Goal: Check status: Check status

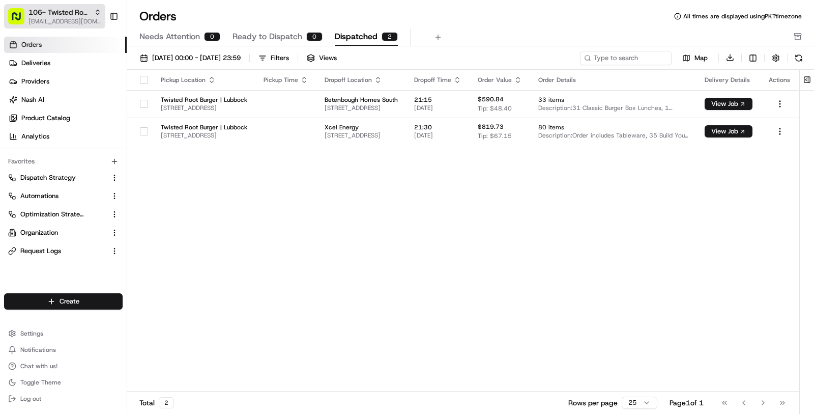
click at [56, 19] on span "[EMAIL_ADDRESS][DOMAIN_NAME]" at bounding box center [64, 21] width 73 height 8
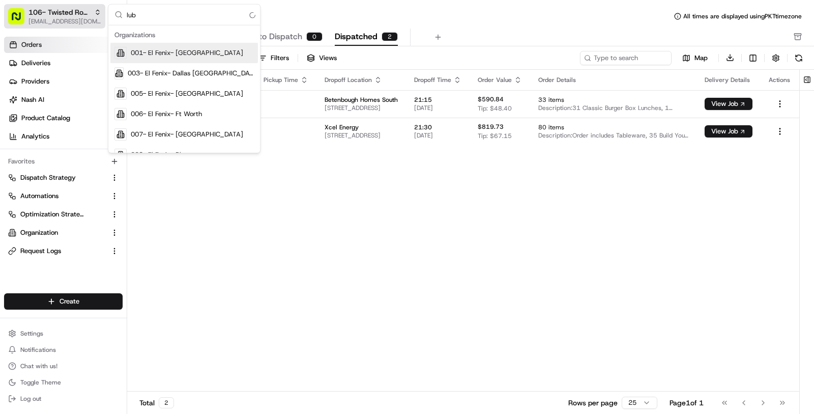
type input "lubb"
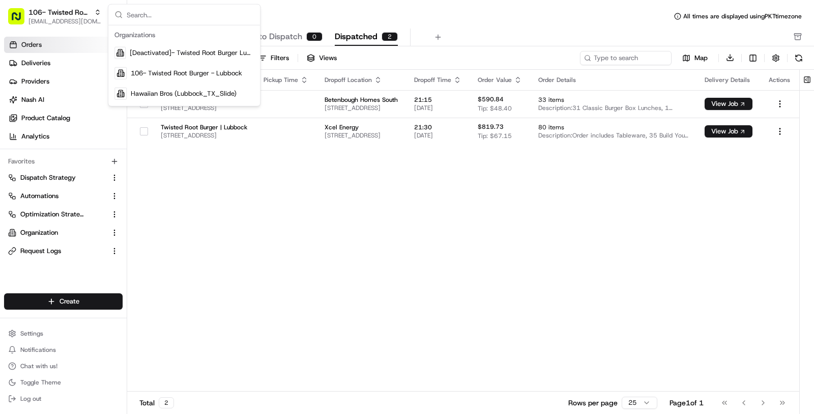
click at [196, 244] on div "Pickup Location Pickup Time Dropoff Location Dropoff Time Order Value Order Det…" at bounding box center [463, 231] width 672 height 322
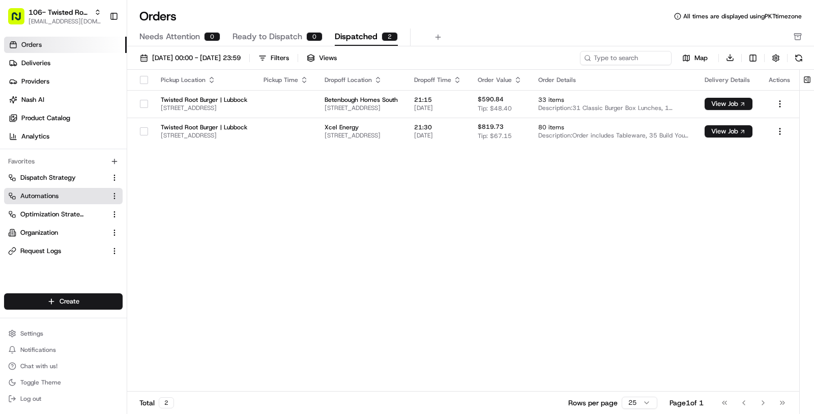
click at [60, 192] on link "Automations" at bounding box center [57, 195] width 98 height 9
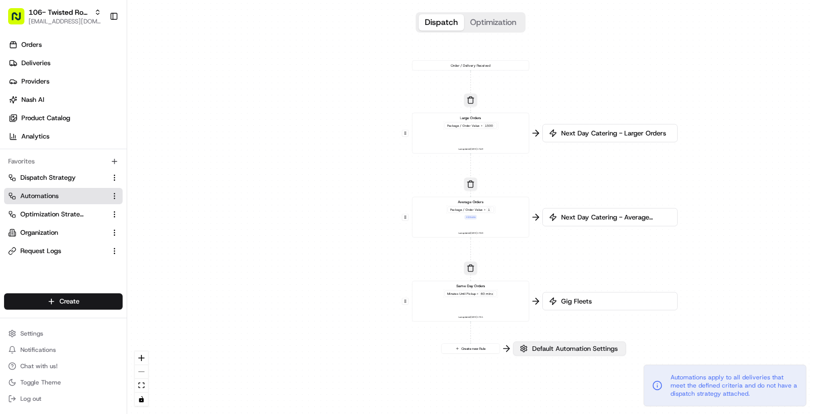
click at [561, 350] on span "Default Automation Settings" at bounding box center [575, 348] width 90 height 9
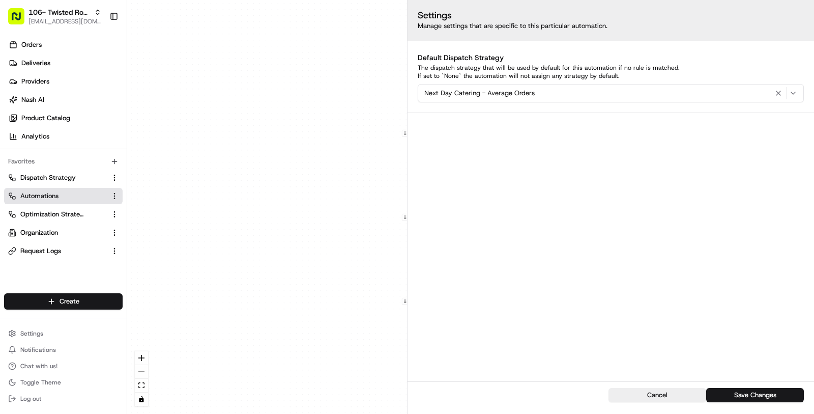
click at [311, 367] on div "0 0 0 0 Order / Delivery Received Large Orders Package / Order Value > 1500 Las…" at bounding box center [470, 207] width 687 height 414
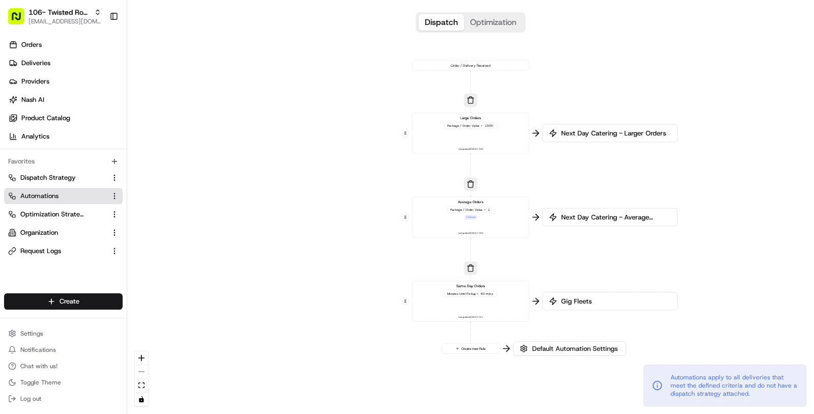
click at [583, 295] on div "Gig Fleets" at bounding box center [609, 301] width 135 height 18
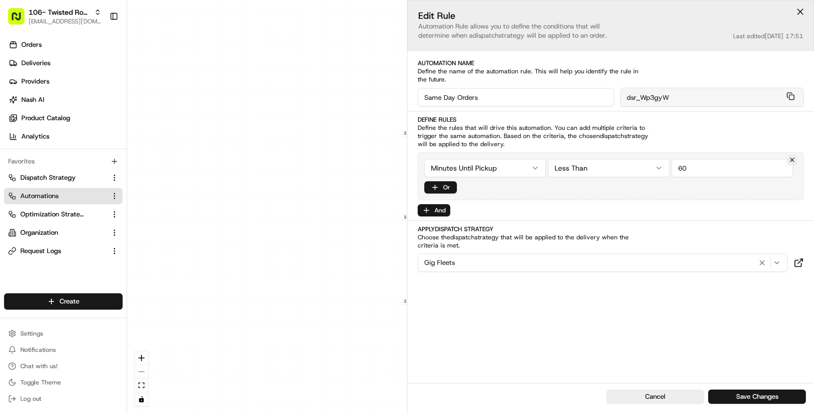
click at [359, 363] on div "0 0 0 0 Order / Delivery Received Large Orders Package / Order Value > 1500 Las…" at bounding box center [470, 207] width 687 height 414
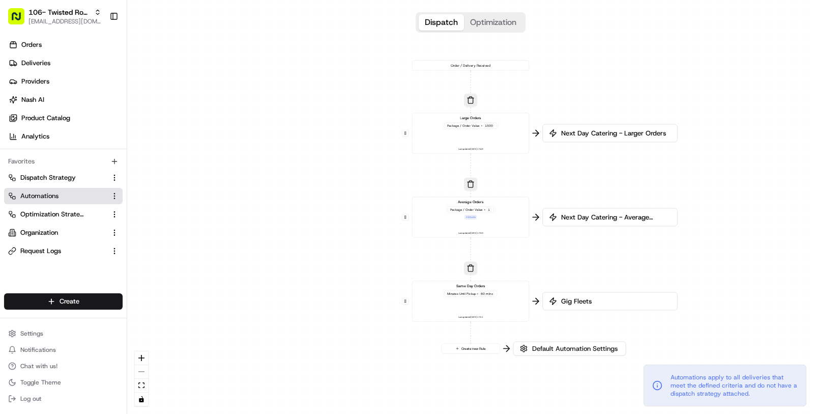
click at [620, 214] on span "Next Day Catering - Average Orders" at bounding box center [615, 217] width 112 height 9
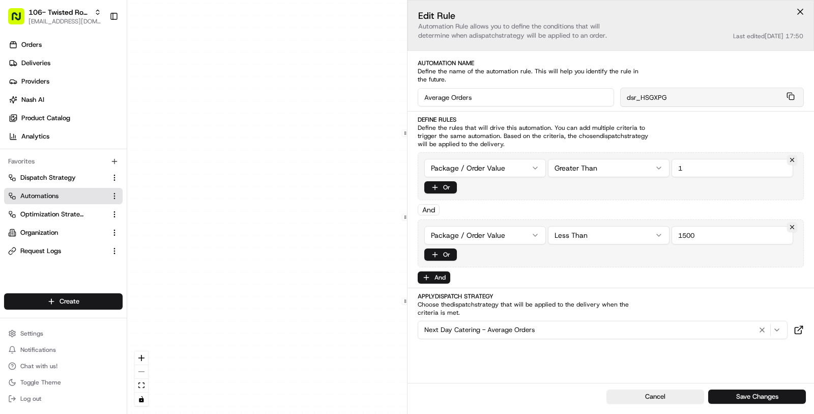
click at [317, 372] on div "0 0 0 0 Order / Delivery Received Large Orders Package / Order Value > 1500 Las…" at bounding box center [470, 207] width 687 height 414
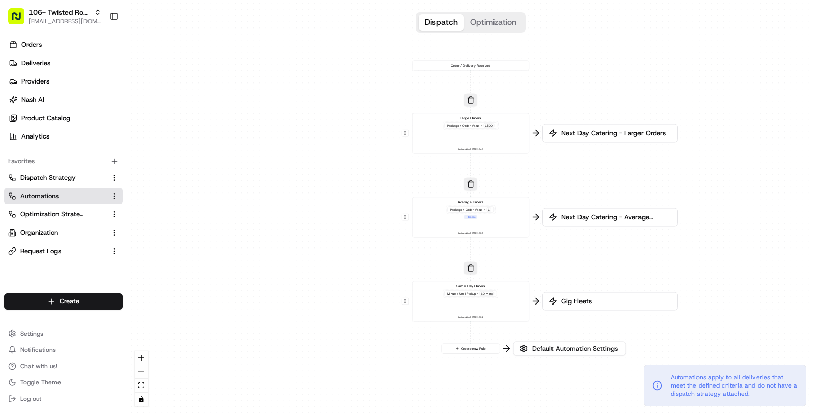
click at [589, 133] on span "Next Day Catering - Larger Orders" at bounding box center [615, 133] width 112 height 9
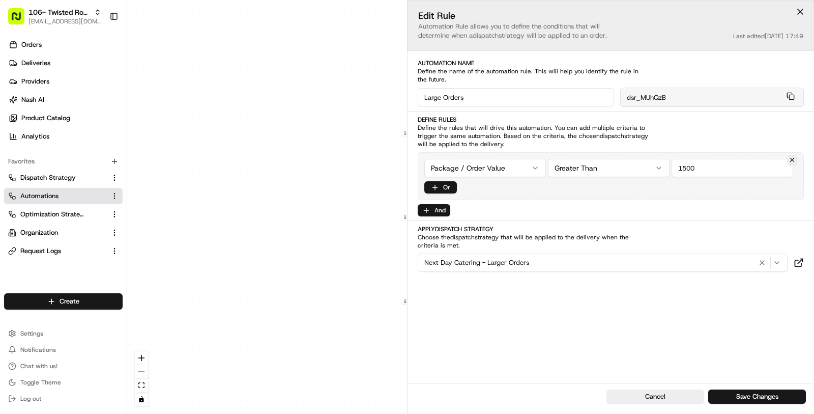
click at [270, 261] on div "0 0 0 0 Order / Delivery Received Large Orders Package / Order Value > 1500 Las…" at bounding box center [470, 207] width 687 height 414
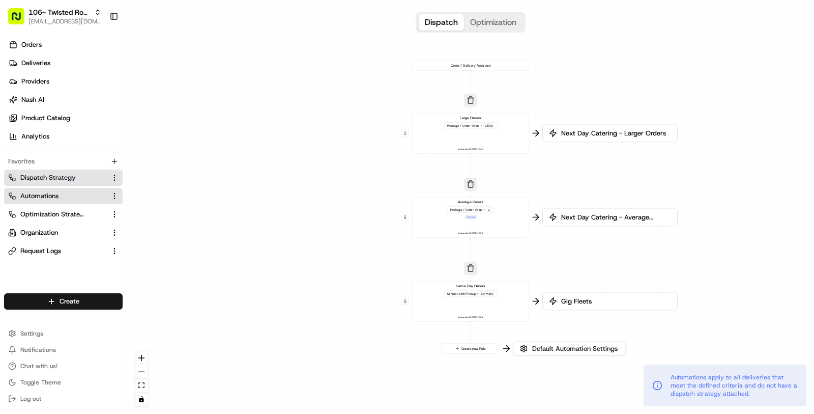
click at [50, 178] on span "Dispatch Strategy" at bounding box center [47, 177] width 55 height 9
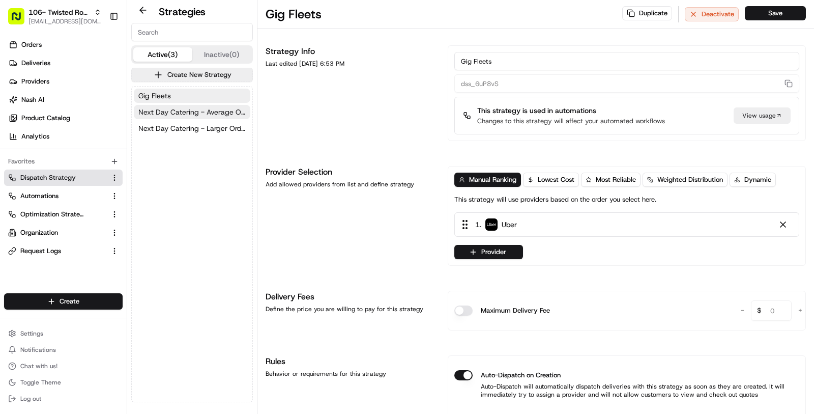
click at [218, 107] on span "Next Day Catering - Average Orders" at bounding box center [191, 112] width 107 height 10
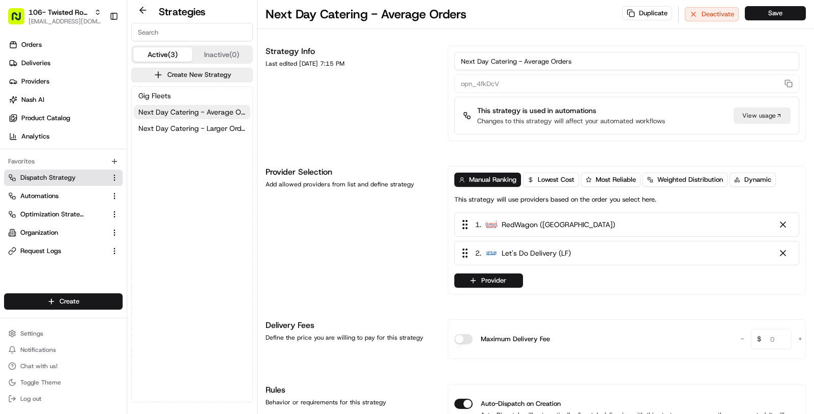
click at [214, 137] on div "Gig Fleets Next Day Catering - Average Orders Next Day Catering - Larger Orders" at bounding box center [192, 243] width 121 height 315
click at [211, 128] on span "Next Day Catering - Larger Orders" at bounding box center [191, 128] width 107 height 10
click at [162, 94] on span "Gig Fleets" at bounding box center [154, 96] width 33 height 10
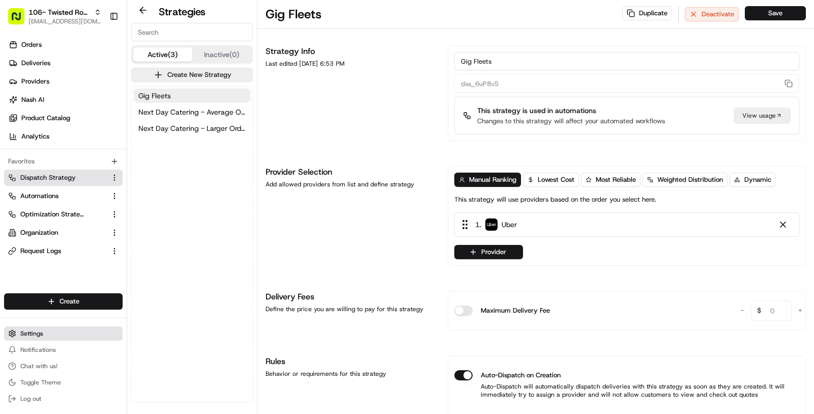
click at [66, 329] on button "Settings" at bounding box center [63, 333] width 119 height 14
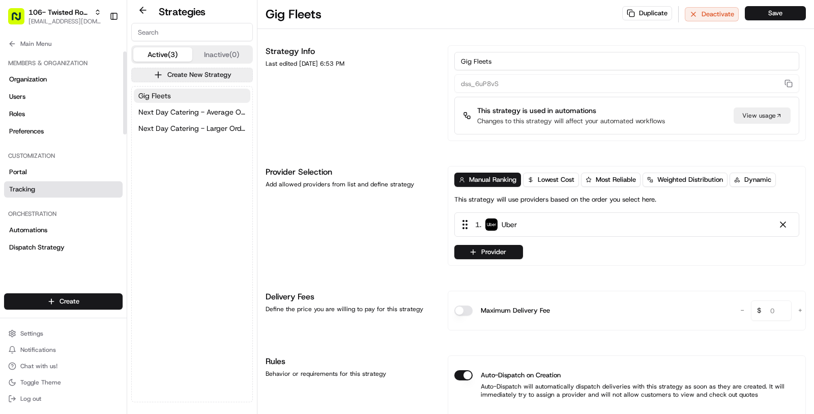
scroll to position [323, 0]
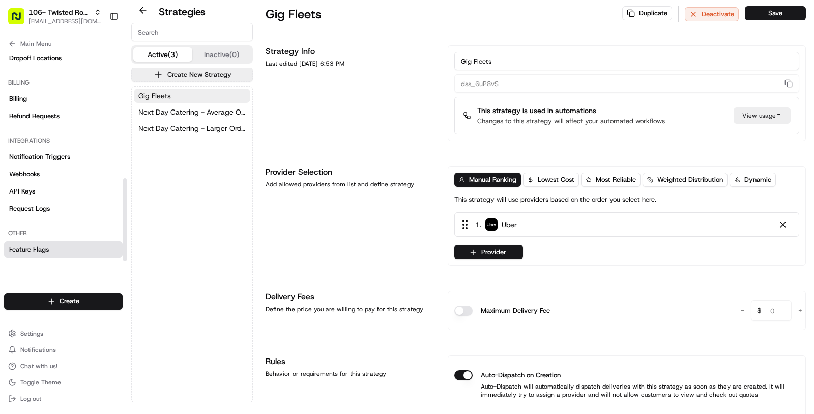
click at [63, 245] on link "Feature Flags" at bounding box center [63, 249] width 119 height 16
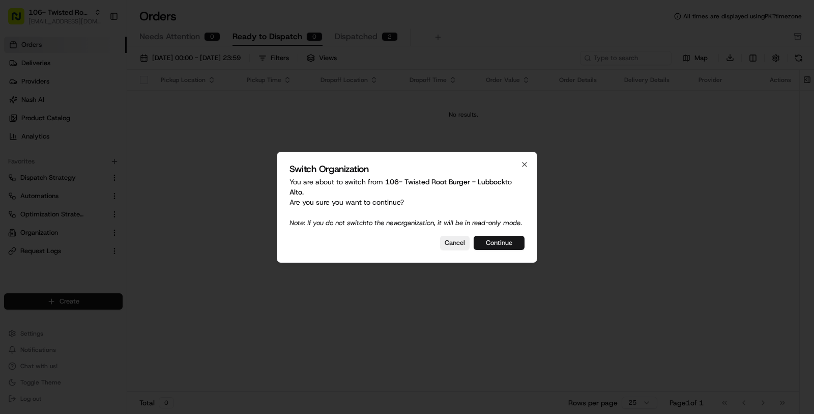
click at [511, 248] on button "Continue" at bounding box center [499, 243] width 51 height 14
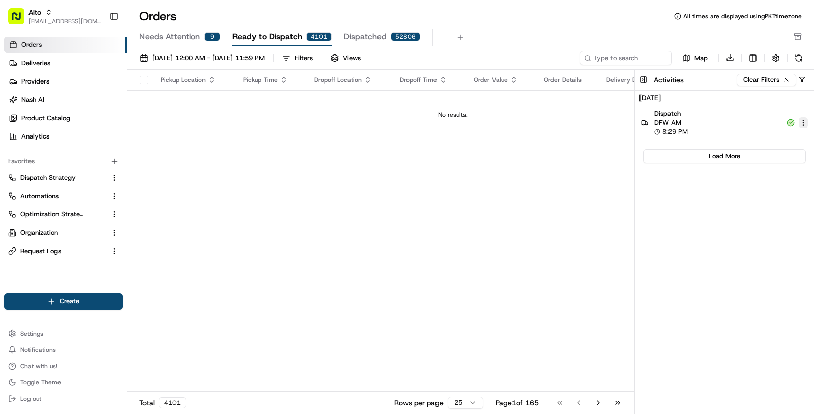
click at [805, 123] on html "Alto [EMAIL_ADDRESS][DOMAIN_NAME] Toggle Sidebar Orders Deliveries Providers [P…" at bounding box center [407, 207] width 814 height 414
click at [765, 139] on span "View Details" at bounding box center [767, 138] width 36 height 8
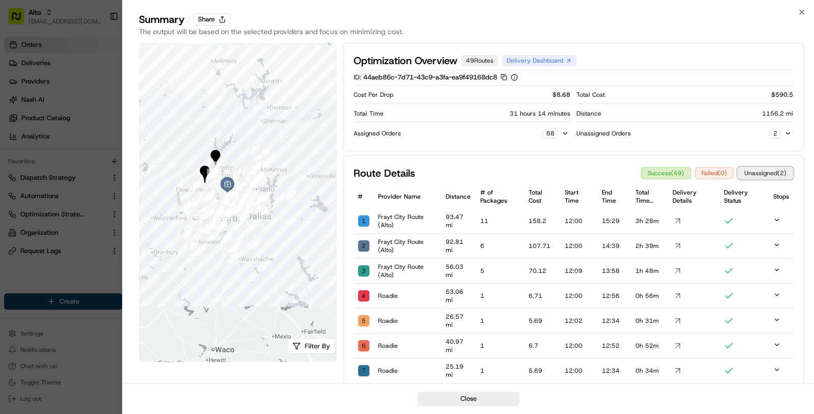
click at [780, 168] on button "Unassigned ( 2 )" at bounding box center [765, 173] width 55 height 12
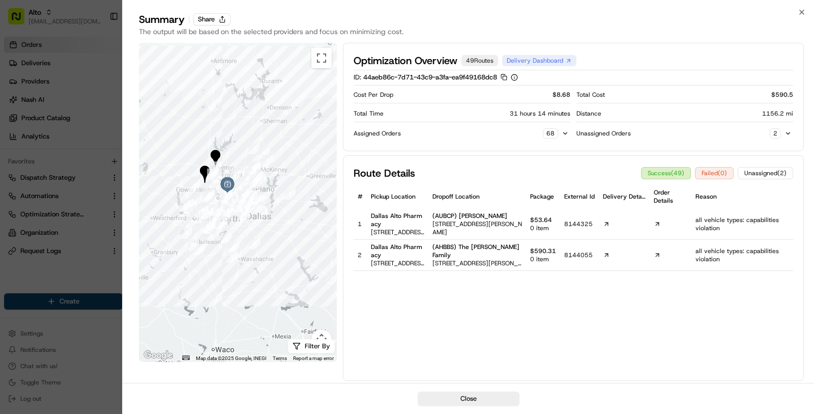
click at [661, 222] on icon at bounding box center [657, 223] width 7 height 7
click at [216, 20] on button "Share" at bounding box center [211, 19] width 37 height 12
click at [766, 171] on button "Unassigned ( 2 )" at bounding box center [765, 173] width 55 height 12
click at [659, 253] on icon at bounding box center [657, 254] width 3 height 3
click at [72, 303] on div at bounding box center [407, 207] width 814 height 414
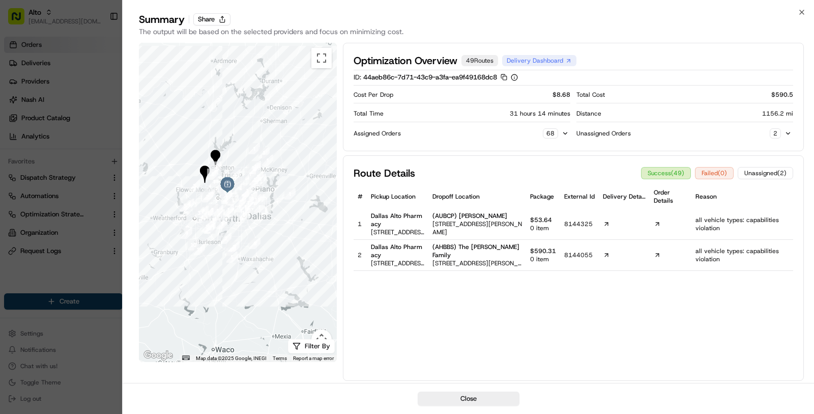
click at [78, 273] on div at bounding box center [407, 207] width 814 height 414
click at [804, 12] on icon "button" at bounding box center [802, 12] width 8 height 8
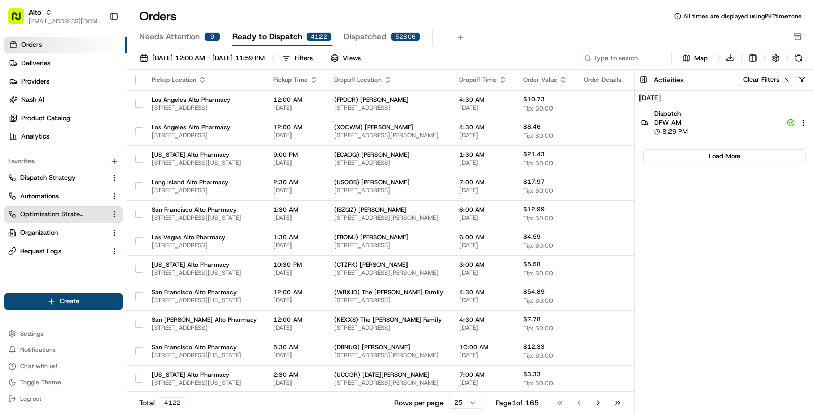
click at [43, 209] on button "Optimization Strategy" at bounding box center [63, 214] width 119 height 16
click at [43, 217] on span "Optimization Strategy" at bounding box center [52, 214] width 64 height 9
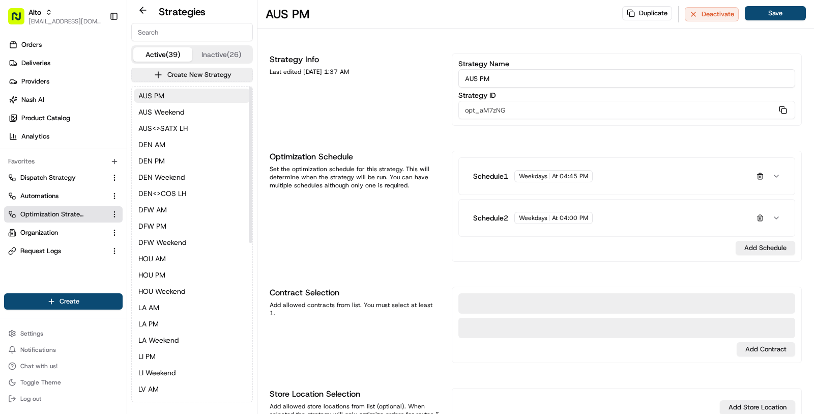
click at [179, 30] on input at bounding box center [192, 32] width 122 height 18
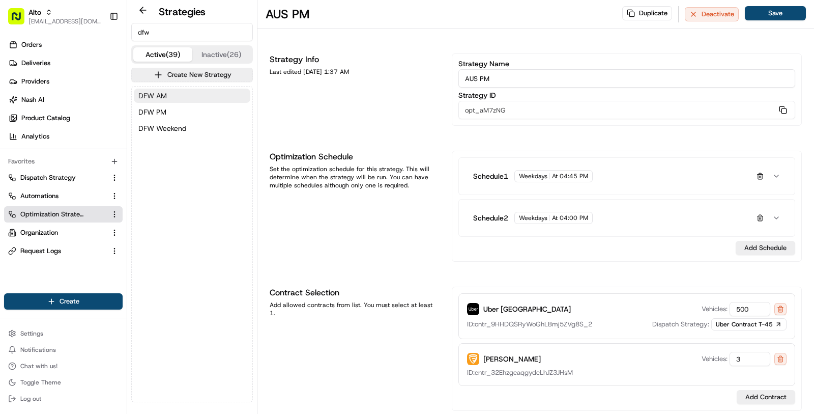
type input "dfw"
click at [191, 92] on button "DFW AM" at bounding box center [192, 96] width 117 height 14
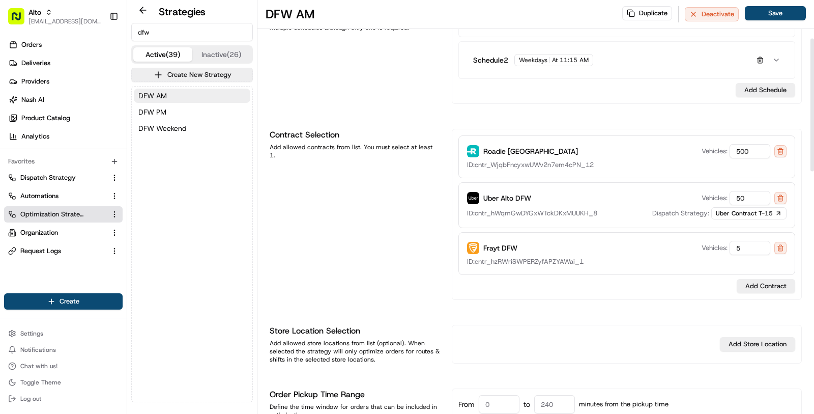
scroll to position [196, 0]
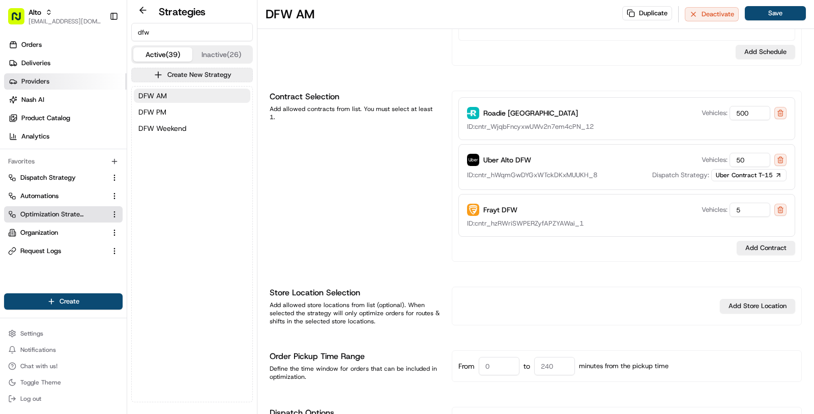
click at [47, 80] on span "Providers" at bounding box center [35, 81] width 28 height 9
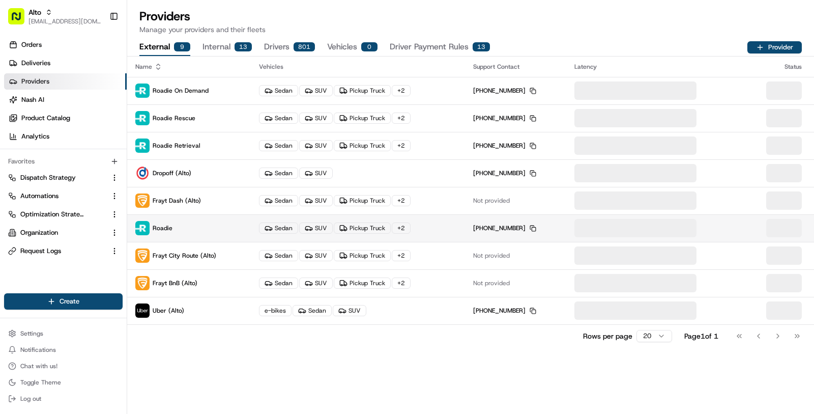
click at [216, 224] on p "Roadie" at bounding box center [188, 228] width 107 height 14
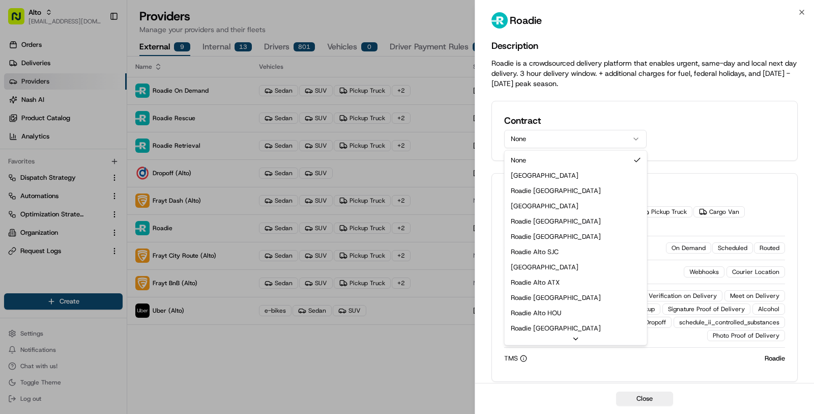
click at [586, 130] on button "None" at bounding box center [575, 139] width 142 height 18
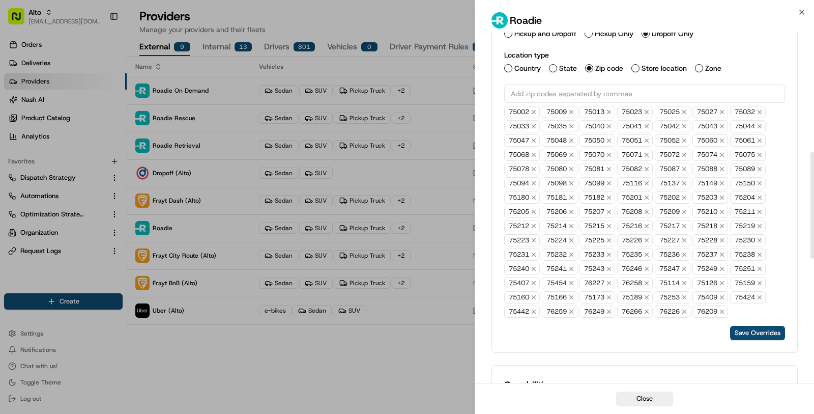
scroll to position [397, 0]
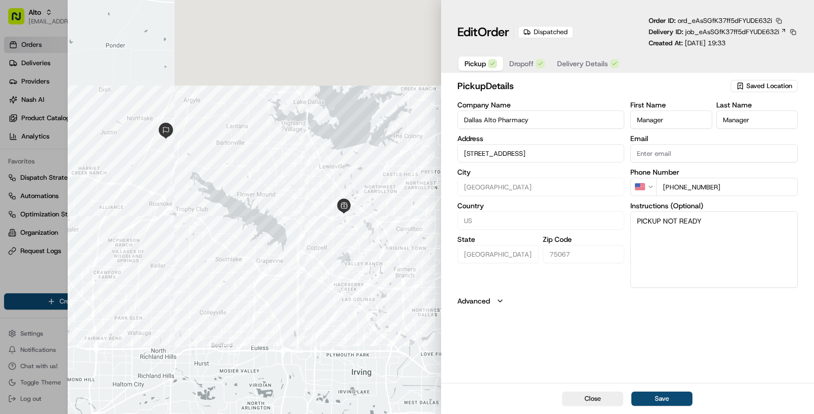
click at [782, 18] on button "button" at bounding box center [778, 20] width 9 height 9
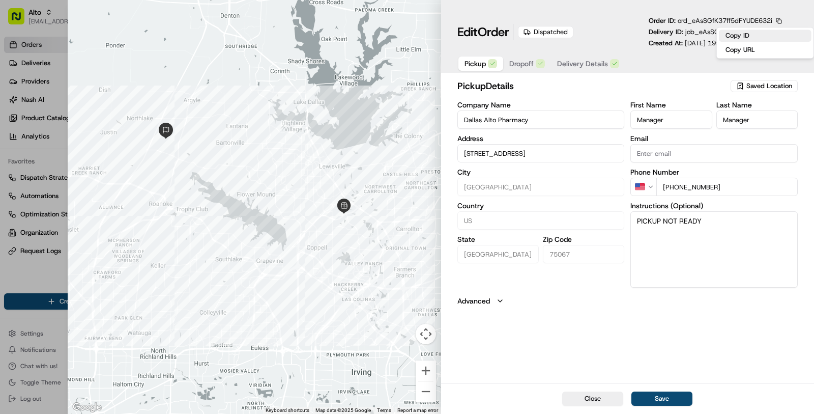
click at [763, 32] on button "Copy ID" at bounding box center [765, 36] width 93 height 12
click at [527, 61] on span "Dropoff" at bounding box center [521, 64] width 24 height 10
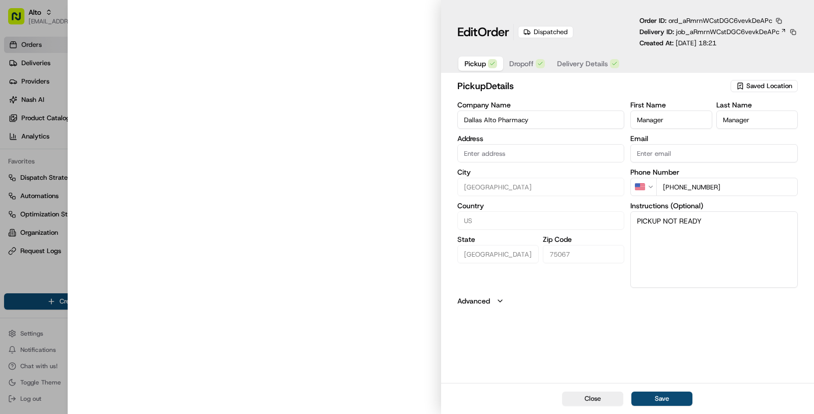
type input "[STREET_ADDRESS]"
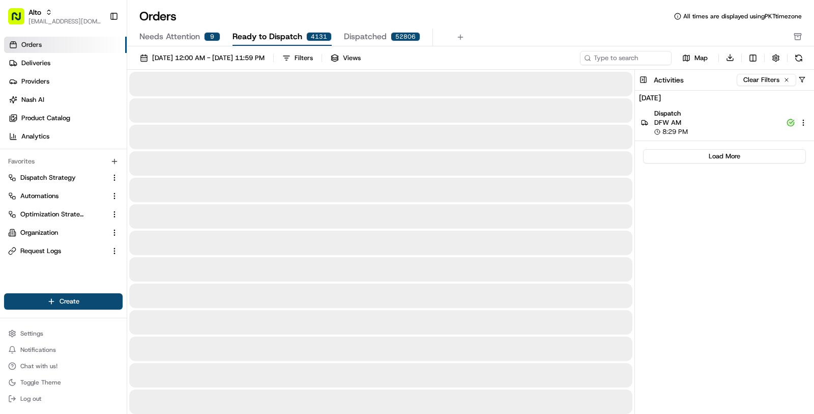
click at [730, 86] on div "[DATE] Dispatch DFW AM 8:29 PM Load More" at bounding box center [734, 80] width 160 height 12
click at [806, 124] on html "Alto [EMAIL_ADDRESS][DOMAIN_NAME] Toggle Sidebar Orders Deliveries Providers [P…" at bounding box center [407, 207] width 814 height 414
click at [801, 135] on div "View Details" at bounding box center [773, 138] width 80 height 16
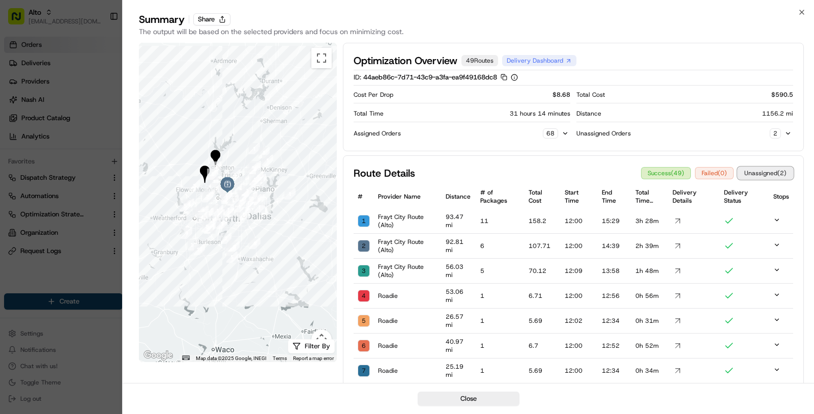
click at [754, 170] on button "Unassigned ( 2 )" at bounding box center [765, 173] width 55 height 12
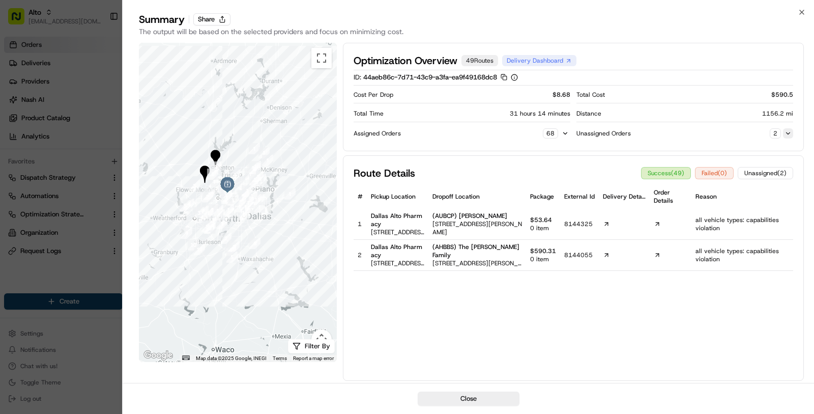
click at [787, 133] on button at bounding box center [788, 133] width 10 height 10
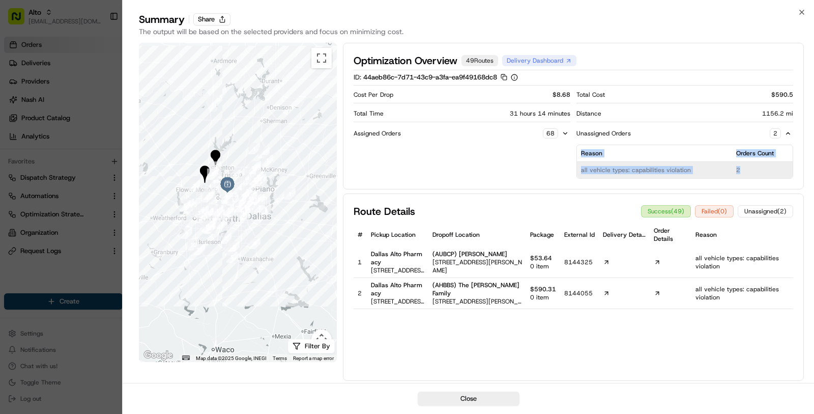
drag, startPoint x: 575, startPoint y: 167, endPoint x: 746, endPoint y: 168, distance: 171.5
click at [746, 168] on div "Cost Per Drop $ 8.68 Total Cost $ 590.5 Total Time 31 hours 14 minutes Distance…" at bounding box center [574, 134] width 440 height 90
click at [661, 168] on td "all vehicle types: capabilities violation" at bounding box center [655, 170] width 156 height 17
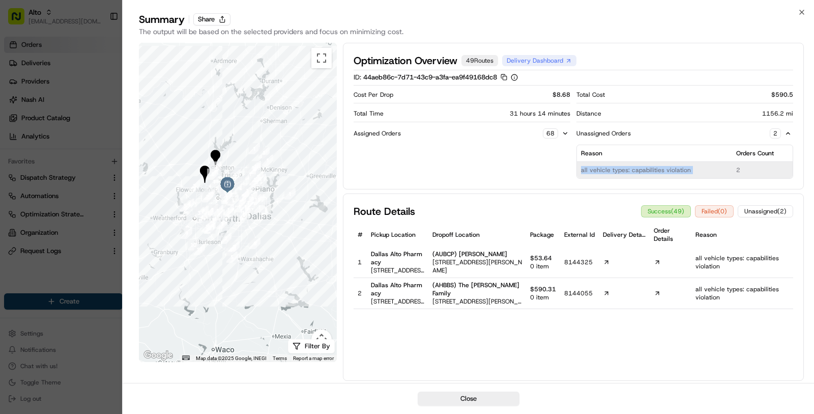
click at [661, 168] on td "all vehicle types: capabilities violation" at bounding box center [655, 170] width 156 height 17
drag, startPoint x: 738, startPoint y: 169, endPoint x: 577, endPoint y: 166, distance: 161.3
click at [577, 166] on tr "all vehicle types: capabilities violation 2" at bounding box center [685, 170] width 216 height 17
click at [89, 137] on div at bounding box center [407, 207] width 814 height 414
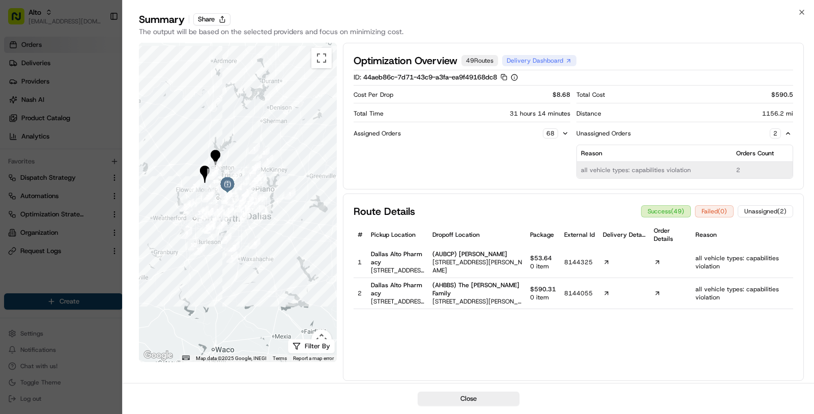
click at [77, 56] on div at bounding box center [407, 207] width 814 height 414
click at [802, 14] on icon "button" at bounding box center [802, 12] width 8 height 8
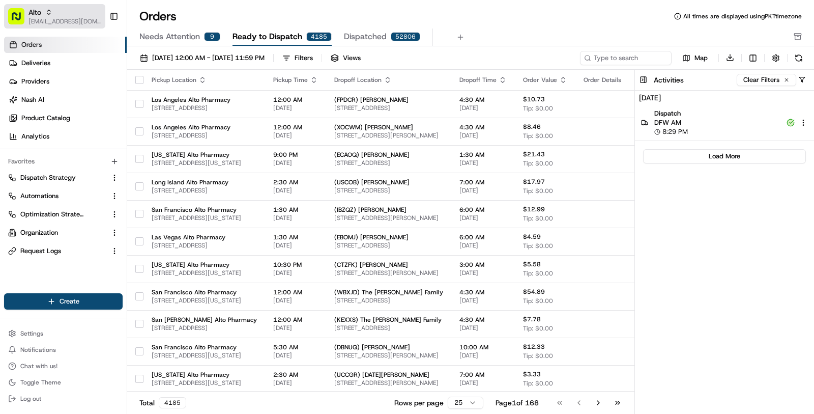
click at [71, 9] on div "Alto" at bounding box center [64, 12] width 73 height 10
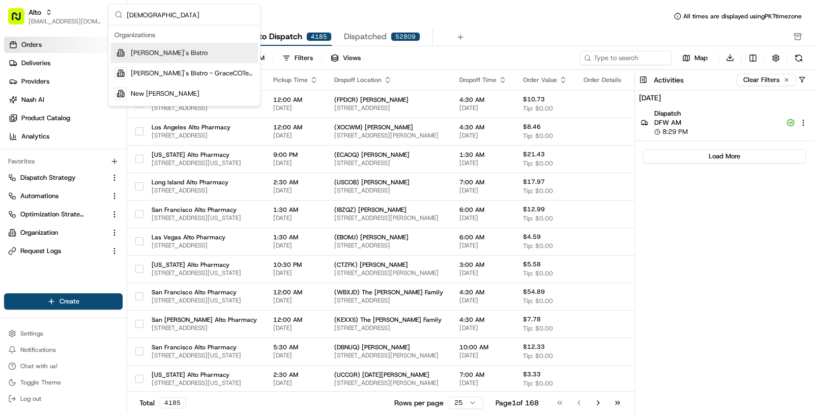
type input "kisha"
drag, startPoint x: 164, startPoint y: 49, endPoint x: 122, endPoint y: 57, distance: 43.0
click at [164, 49] on span "[PERSON_NAME]'s Bistro" at bounding box center [169, 52] width 77 height 9
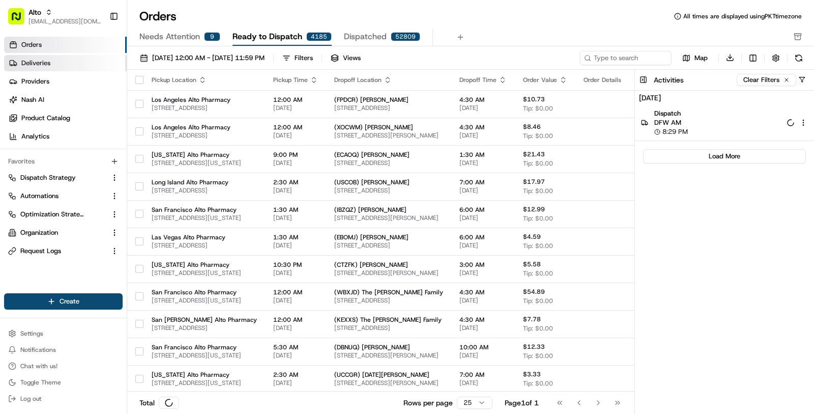
click at [68, 62] on link "Deliveries" at bounding box center [65, 63] width 123 height 16
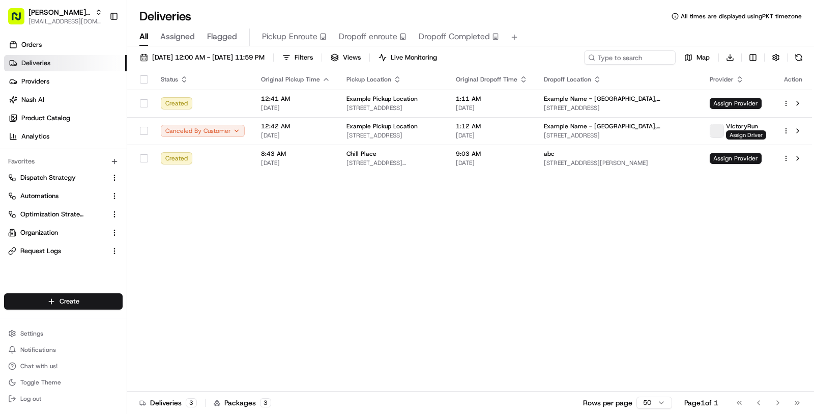
click at [257, 65] on div "08/20/2025 12:00 AM - 08/20/2025 11:59 PM Filters Views Live Monitoring Map Dow…" at bounding box center [470, 59] width 687 height 19
click at [255, 62] on button "08/20/2025 12:00 AM - 08/20/2025 11:59 PM" at bounding box center [202, 57] width 134 height 14
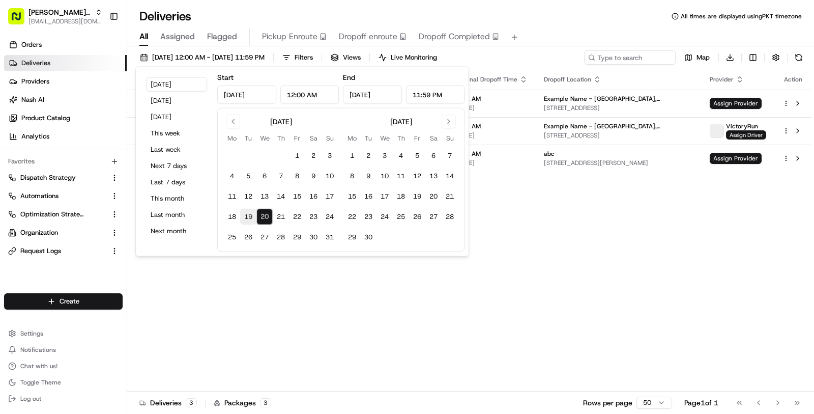
click at [252, 216] on button "19" at bounding box center [248, 217] width 16 height 16
type input "Aug 19, 2025"
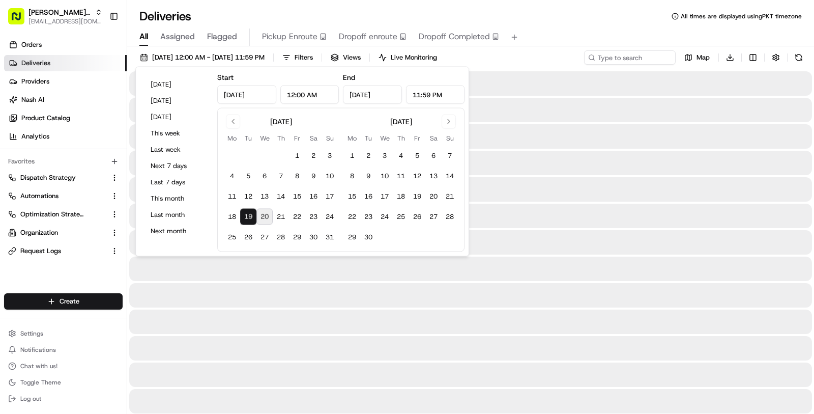
click at [289, 287] on div at bounding box center [470, 295] width 683 height 24
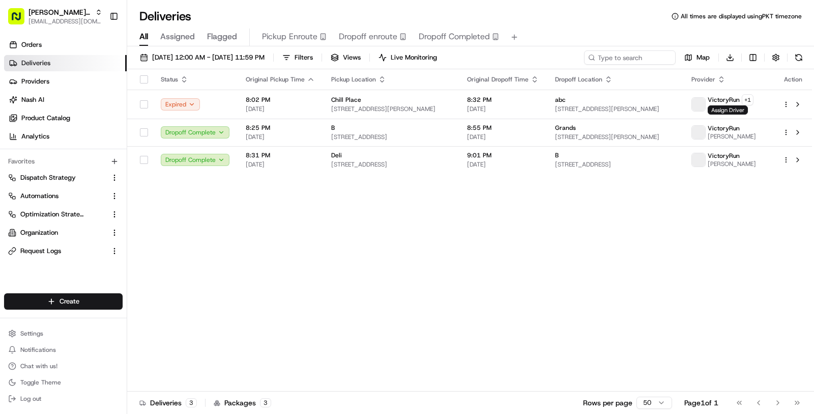
click at [757, 55] on html "Kisha's Bistro masood@usenash.com Toggle Sidebar Orders Deliveries Providers Na…" at bounding box center [407, 207] width 814 height 414
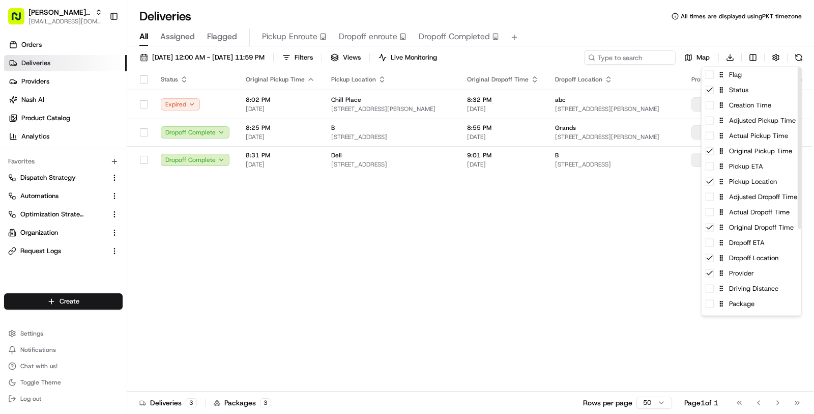
scroll to position [133, 0]
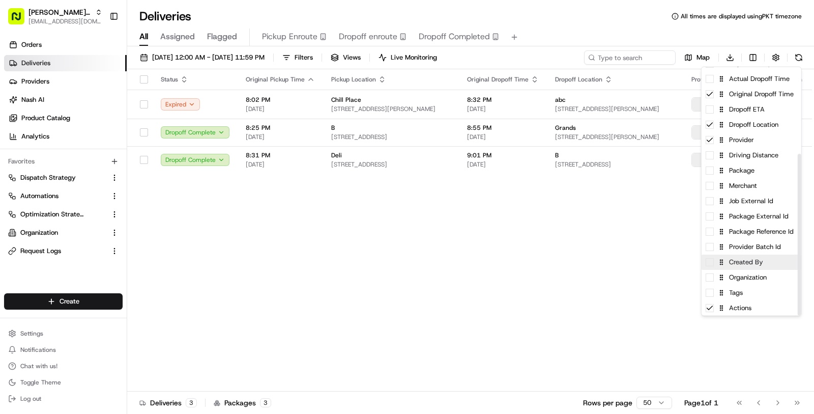
click at [752, 267] on div "Created By" at bounding box center [752, 261] width 100 height 15
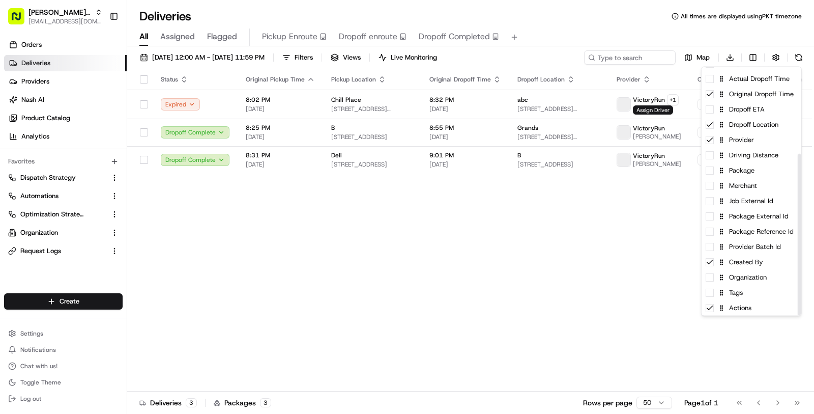
click at [587, 278] on html "Kisha's Bistro masood@usenash.com Toggle Sidebar Orders Deliveries Providers Na…" at bounding box center [407, 207] width 814 height 414
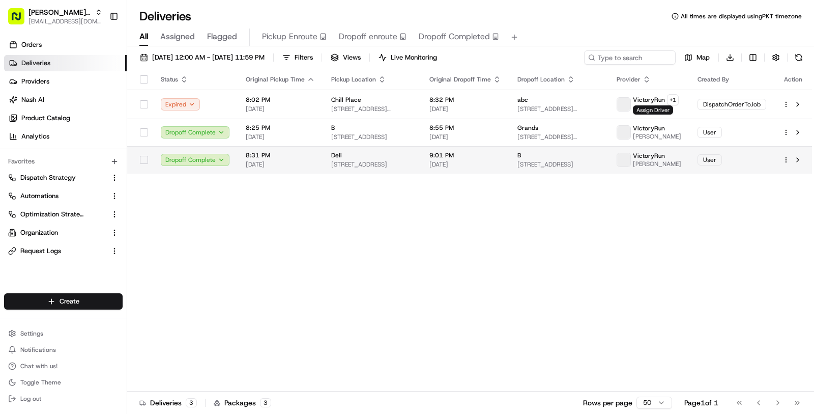
click at [509, 172] on td "9:01 PM 08/19/2025" at bounding box center [465, 159] width 88 height 27
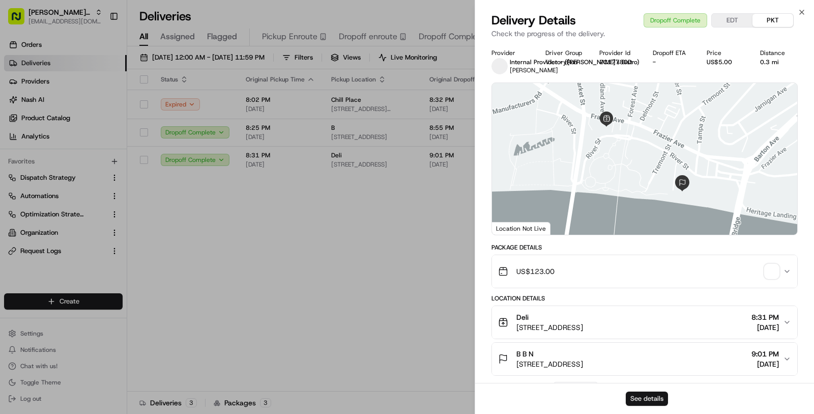
click at [656, 394] on button "See details" at bounding box center [647, 398] width 42 height 14
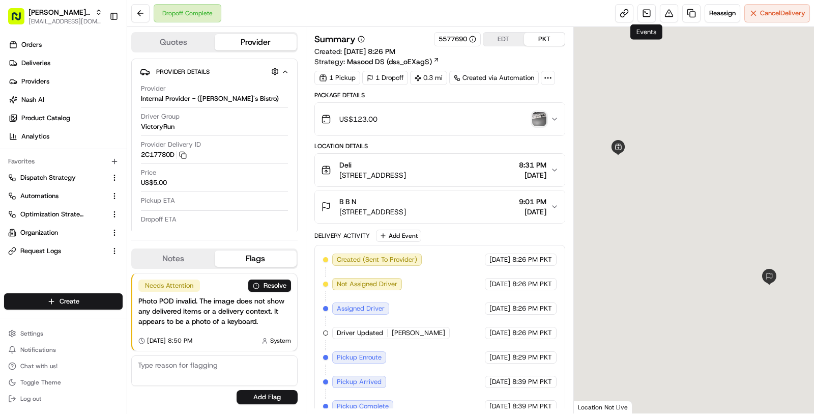
click at [649, 3] on div "Dropoff Complete Reassign Cancel Delivery" at bounding box center [470, 13] width 687 height 27
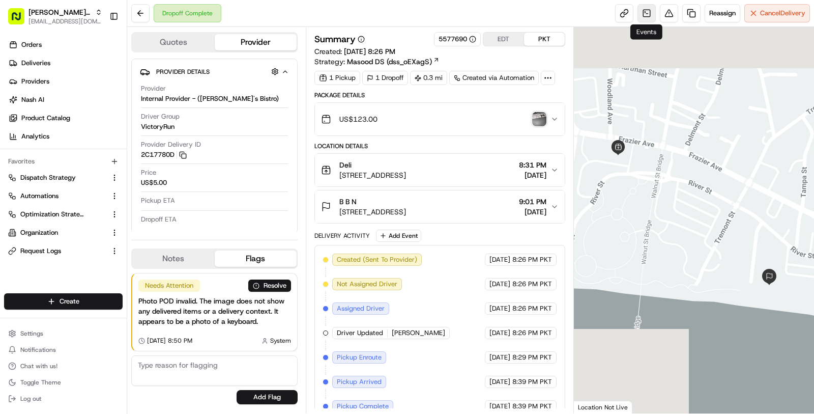
click at [649, 11] on link at bounding box center [647, 13] width 18 height 18
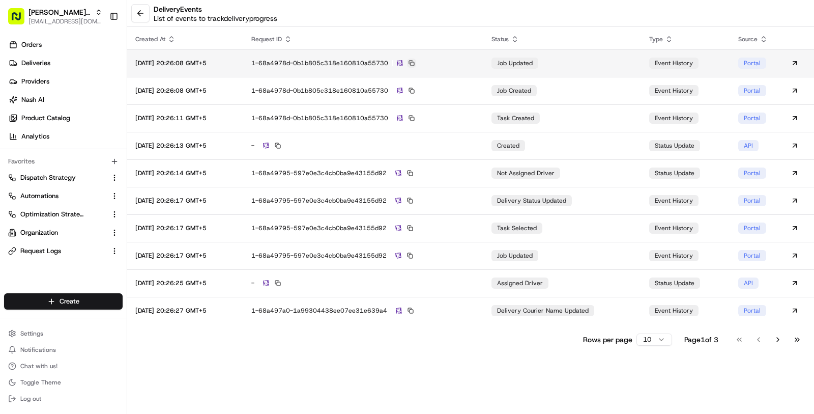
click at [416, 61] on button at bounding box center [411, 63] width 9 height 9
